Goal: Navigation & Orientation: Find specific page/section

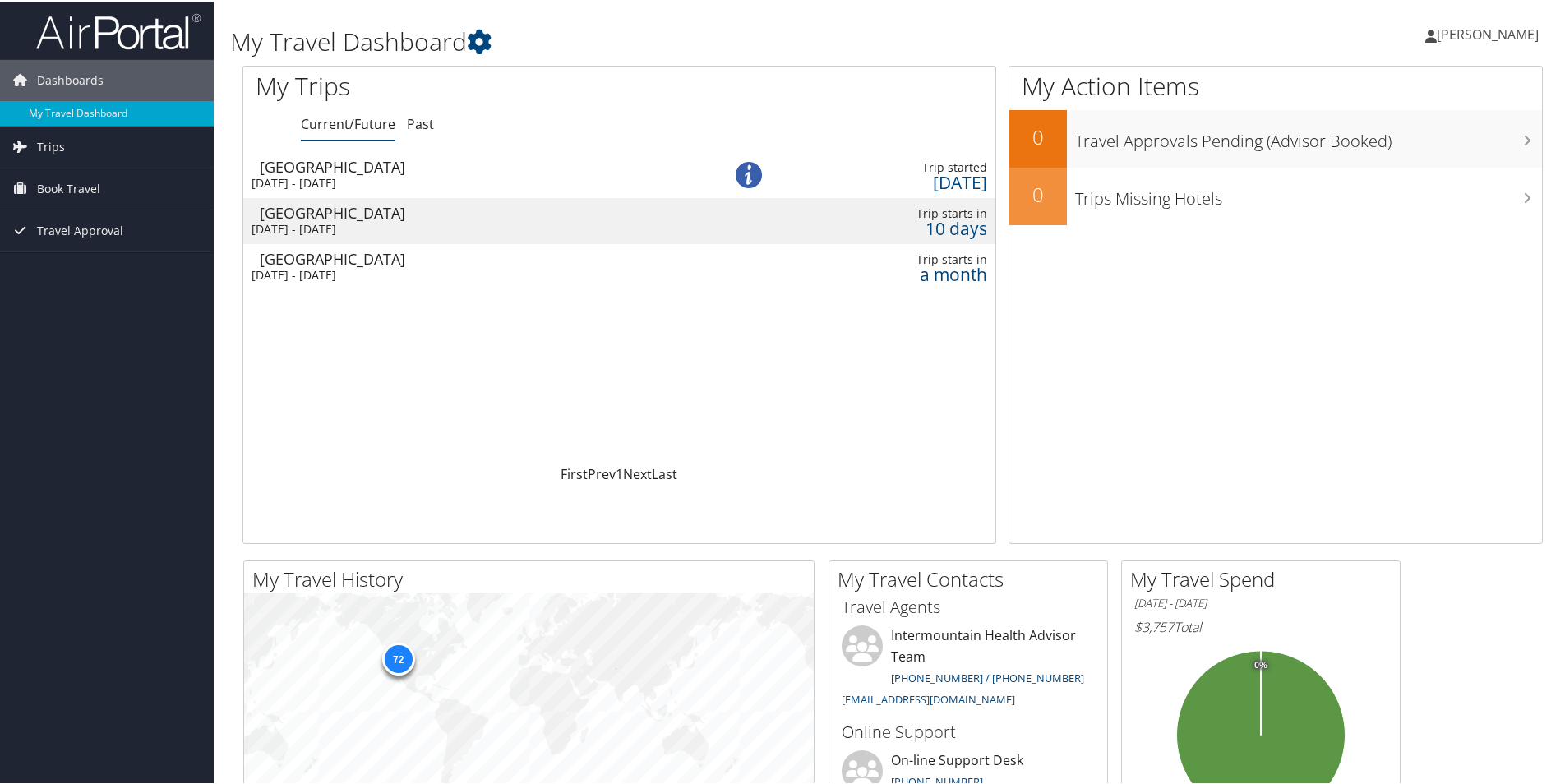
click at [1459, 33] on span "[PERSON_NAME]" at bounding box center [1487, 32] width 101 height 19
click at [1414, 120] on link "Travel Agency Contacts" at bounding box center [1444, 118] width 183 height 28
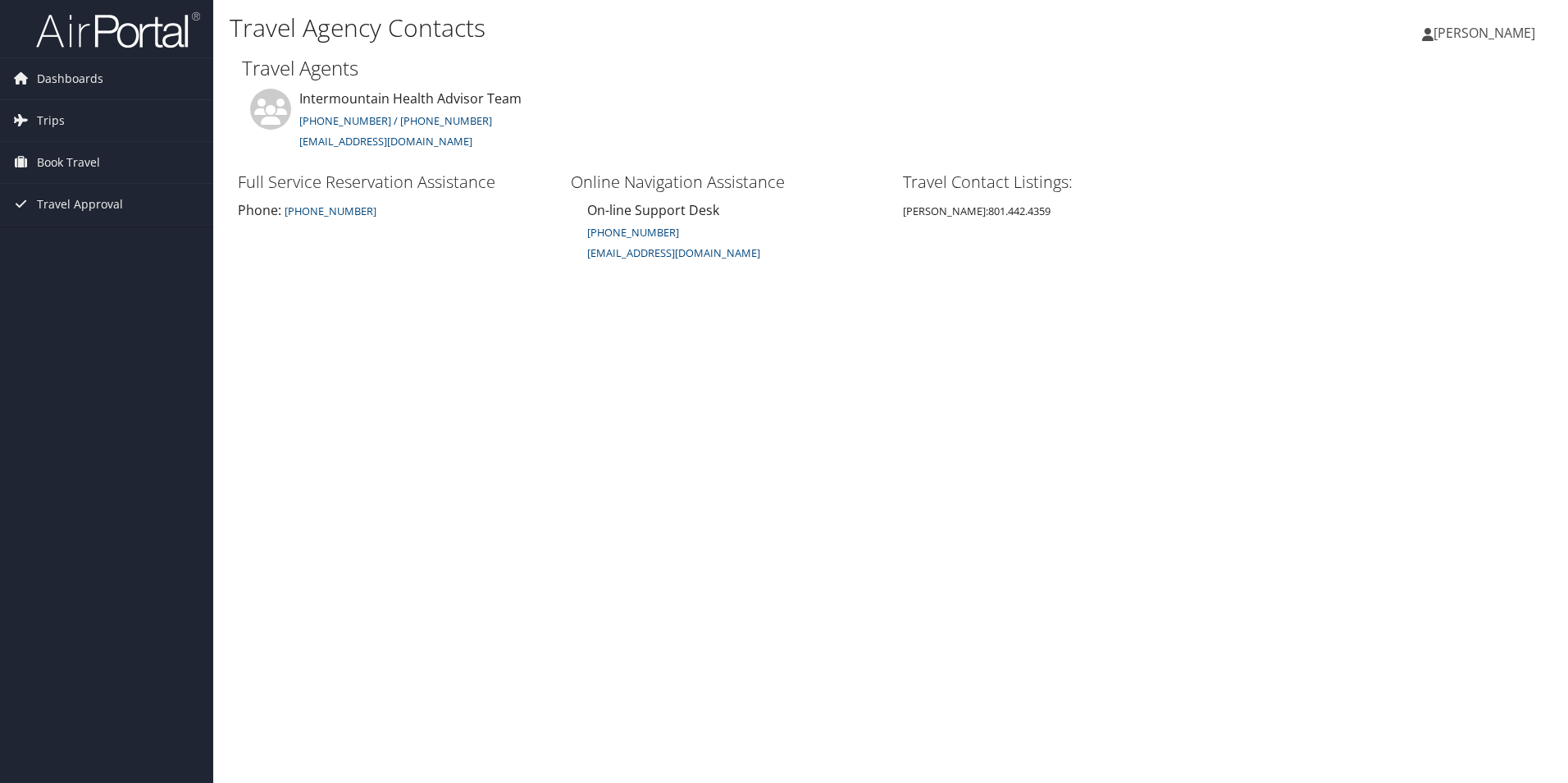
click at [1486, 25] on span "[PERSON_NAME]" at bounding box center [1483, 32] width 101 height 19
click at [1406, 86] on link "My Settings" at bounding box center [1442, 90] width 183 height 28
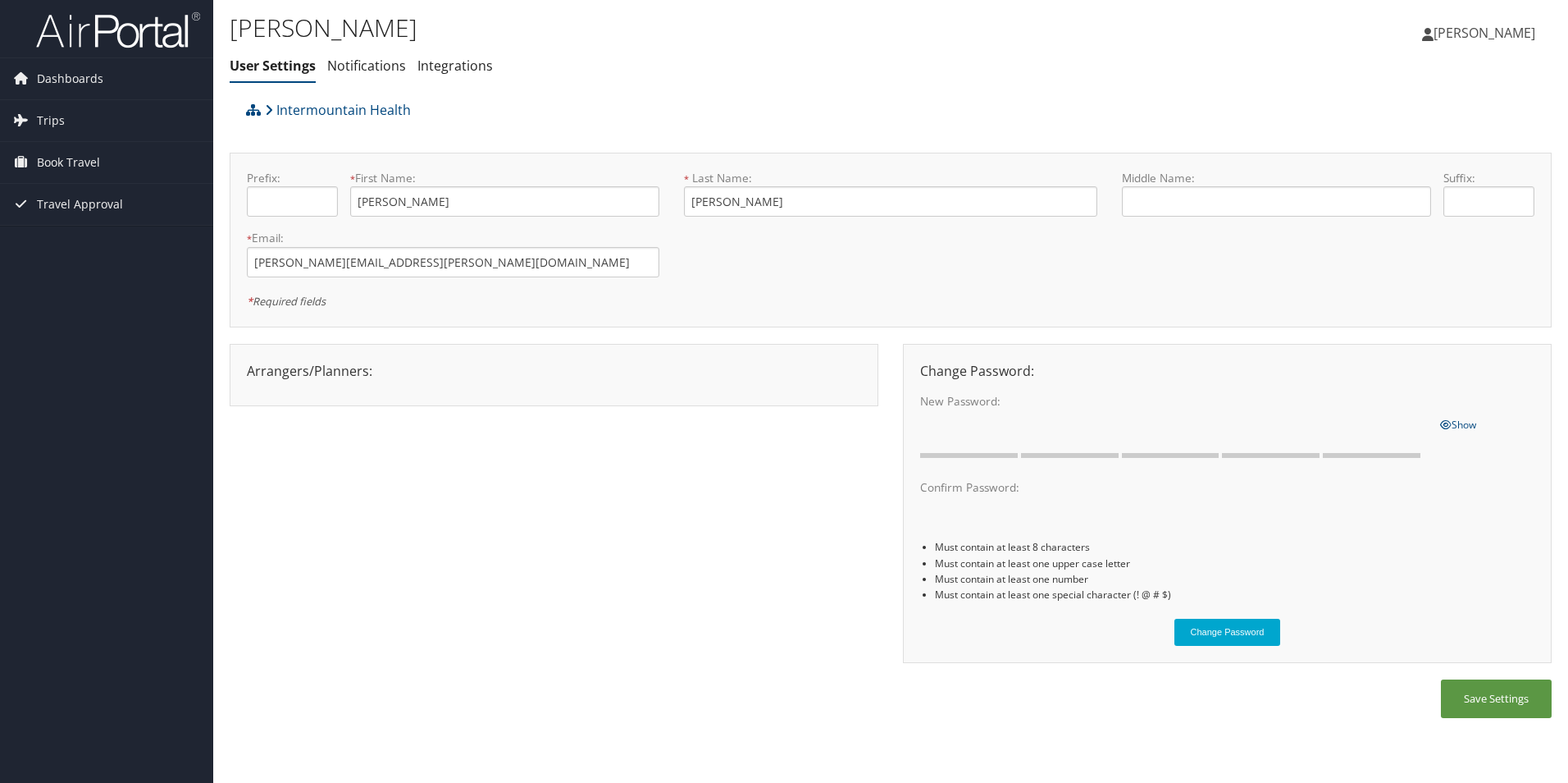
click at [1469, 35] on span "[PERSON_NAME]" at bounding box center [1483, 32] width 101 height 19
click at [1406, 149] on link "View Travel Profile" at bounding box center [1442, 146] width 183 height 28
click at [40, 117] on span "Trips" at bounding box center [51, 121] width 28 height 41
click at [56, 154] on link "Current/Future Trips" at bounding box center [106, 153] width 213 height 24
